Goal: Obtain resource: Obtain resource

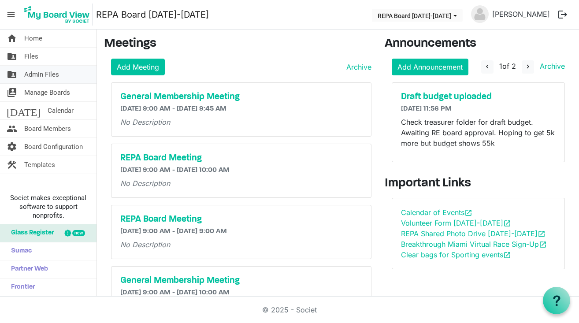
click at [34, 75] on span "Admin Files" at bounding box center [41, 75] width 35 height 18
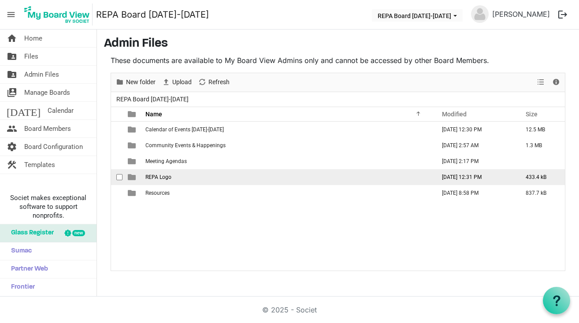
click at [153, 173] on td "REPA Logo" at bounding box center [288, 177] width 290 height 16
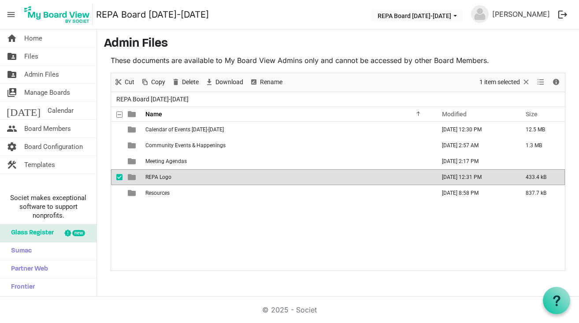
click at [153, 173] on td "REPA Logo" at bounding box center [288, 177] width 290 height 16
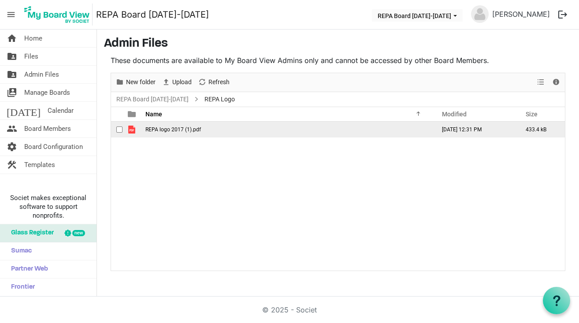
click at [155, 132] on span "REPA logo 2017 (1).pdf" at bounding box center [172, 129] width 55 height 6
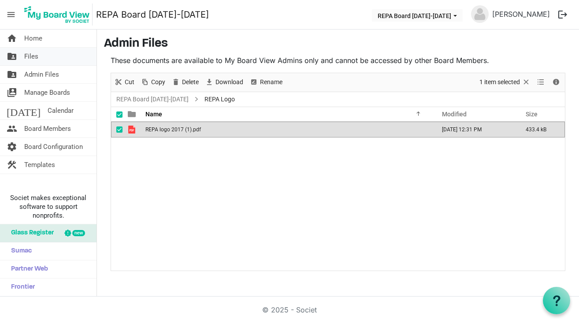
click at [31, 58] on span "Files" at bounding box center [31, 57] width 14 height 18
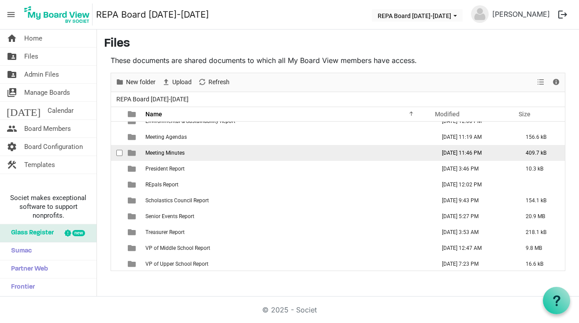
scroll to position [89, 0]
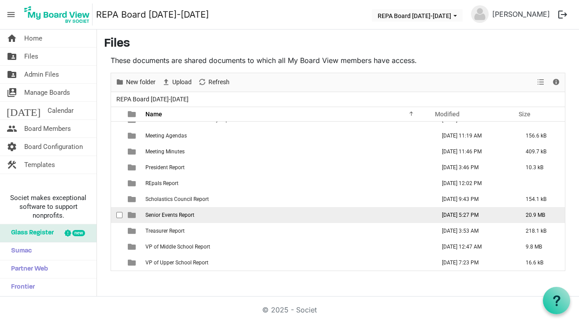
click at [172, 215] on span "Senior Events Report" at bounding box center [169, 215] width 49 height 6
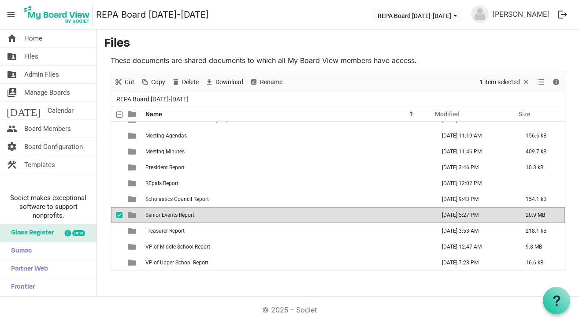
click at [172, 215] on span "Senior Events Report" at bounding box center [169, 215] width 49 height 6
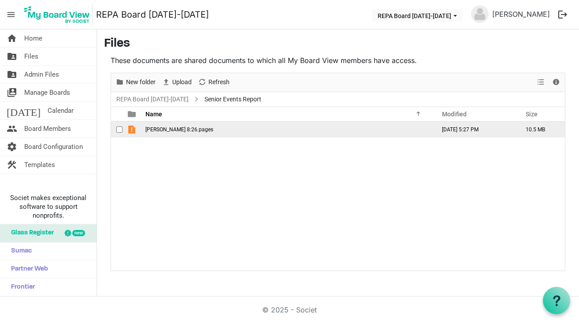
click at [179, 131] on span "REPA EC 8:26.pages" at bounding box center [179, 129] width 68 height 6
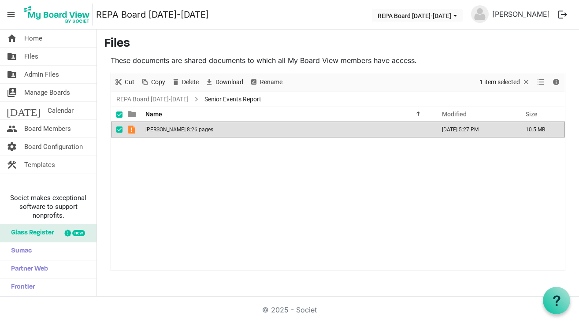
click at [179, 131] on span "REPA EC 8:26.pages" at bounding box center [179, 129] width 68 height 6
click at [33, 38] on span "Home" at bounding box center [33, 39] width 18 height 18
